Goal: Transaction & Acquisition: Obtain resource

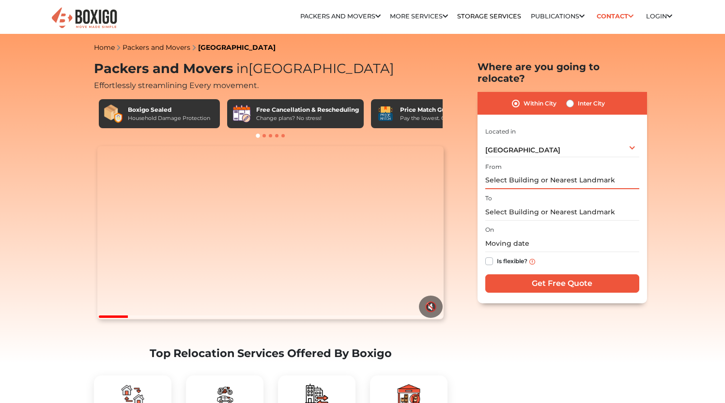
click at [539, 172] on input "text" at bounding box center [562, 180] width 154 height 17
click at [577, 98] on label "Inter City" at bounding box center [590, 104] width 27 height 12
click at [568, 98] on input "Inter City" at bounding box center [570, 103] width 8 height 10
radio input "true"
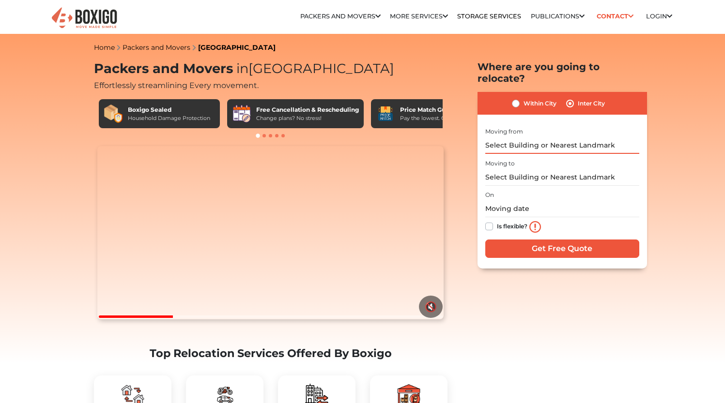
click at [538, 137] on input "text" at bounding box center [562, 145] width 154 height 17
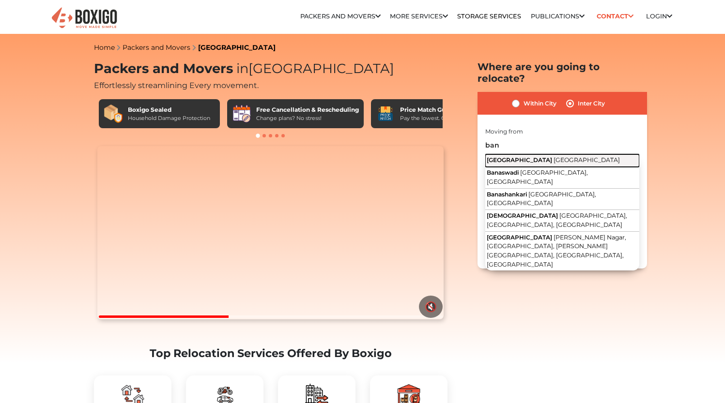
click at [553, 156] on span "[GEOGRAPHIC_DATA]" at bounding box center [586, 159] width 66 height 7
type input "[GEOGRAPHIC_DATA], [GEOGRAPHIC_DATA]"
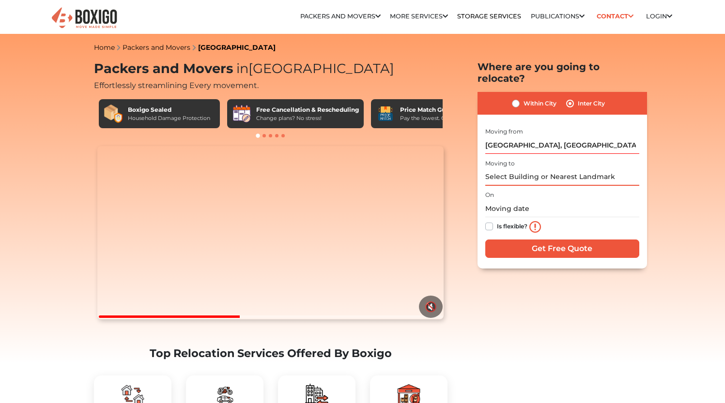
click at [533, 169] on input "text" at bounding box center [562, 177] width 154 height 17
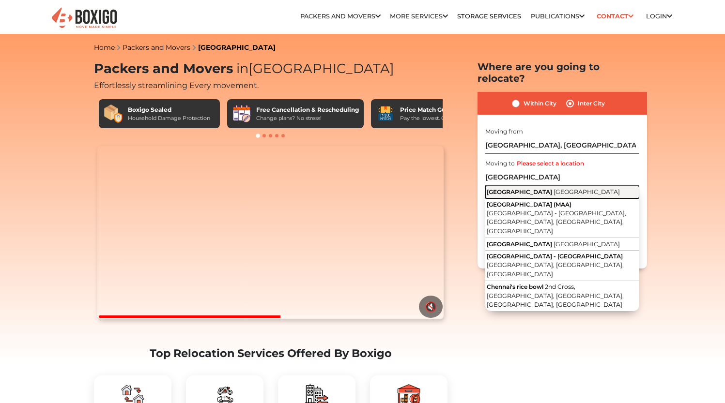
click at [553, 188] on span "[GEOGRAPHIC_DATA]" at bounding box center [586, 191] width 66 height 7
type input "[GEOGRAPHIC_DATA], [GEOGRAPHIC_DATA]"
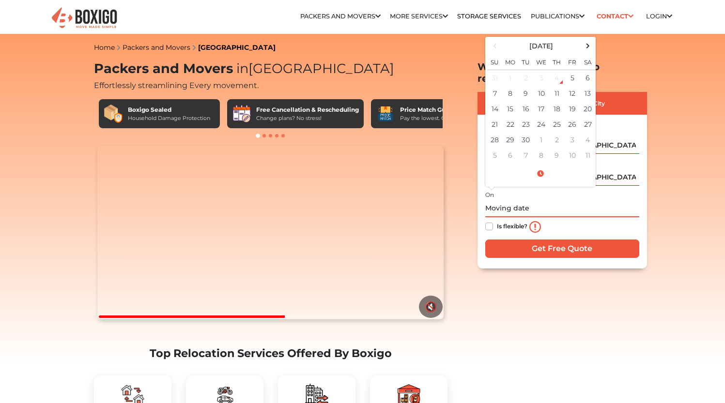
click at [525, 200] on input "text" at bounding box center [562, 208] width 154 height 17
click at [518, 132] on td "30" at bounding box center [525, 139] width 15 height 15
type input "[DATE] 12:00 AM"
click at [579, 204] on input "[DATE] 12:00 AM" at bounding box center [562, 208] width 154 height 17
click at [562, 219] on div "Is flexible?" at bounding box center [562, 226] width 154 height 19
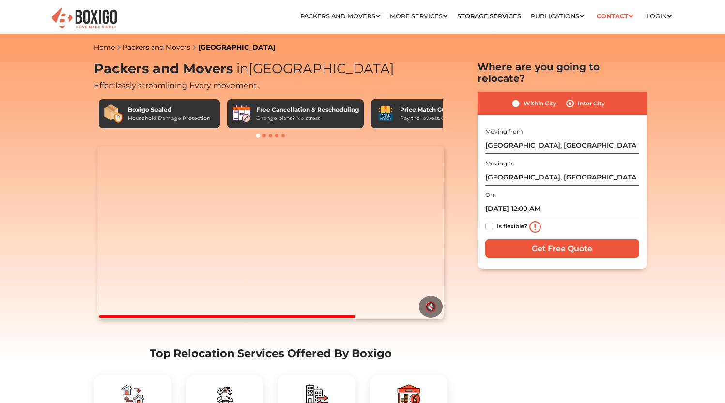
click at [495, 217] on div "Is flexible?" at bounding box center [562, 226] width 154 height 19
click at [497, 221] on label "Is flexible?" at bounding box center [512, 226] width 30 height 10
click at [489, 221] on input "Is flexible?" at bounding box center [489, 226] width 8 height 10
checkbox input "true"
click at [512, 227] on div "I am shifting my 1 BHK 2 BHK 3 BHK 3 + BHK FEW ITEMS FEW ITEMS 1 BHK 2 BHK 3 BH…" at bounding box center [562, 193] width 154 height 136
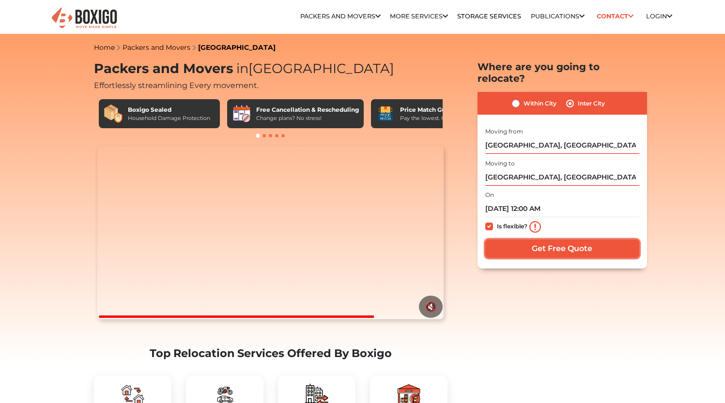
click at [519, 240] on input "Get Free Quote" at bounding box center [562, 249] width 154 height 18
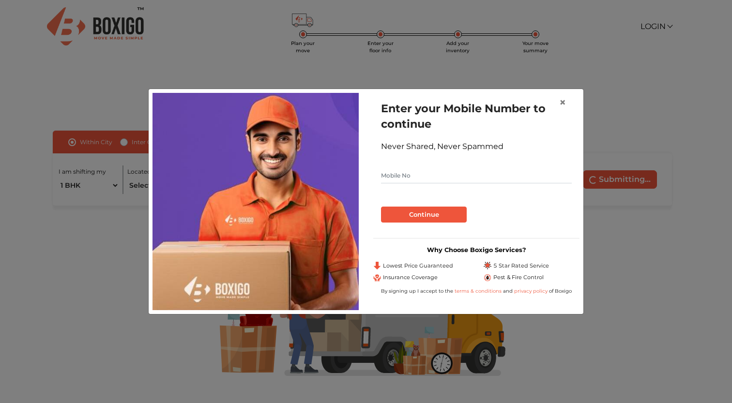
click at [453, 176] on input "text" at bounding box center [476, 175] width 191 height 15
type input "9966698030"
click at [381, 207] on button "Continue" at bounding box center [424, 215] width 86 height 16
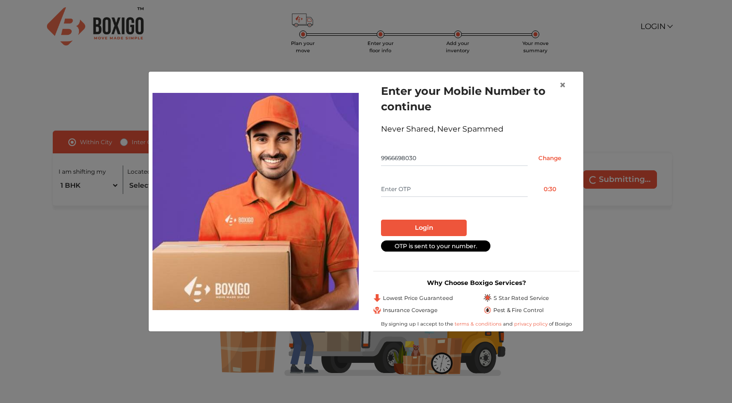
click at [423, 190] on input "text" at bounding box center [454, 189] width 147 height 15
type input "2892"
click at [381, 220] on button "Login" at bounding box center [424, 228] width 86 height 16
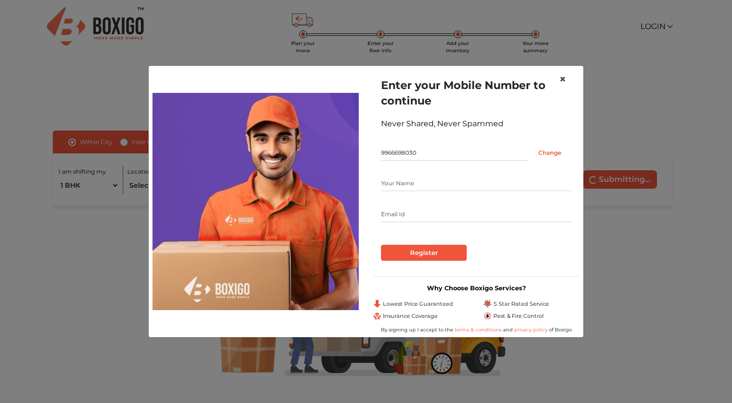
click at [560, 83] on span "×" at bounding box center [562, 79] width 7 height 14
